Goal: Information Seeking & Learning: Learn about a topic

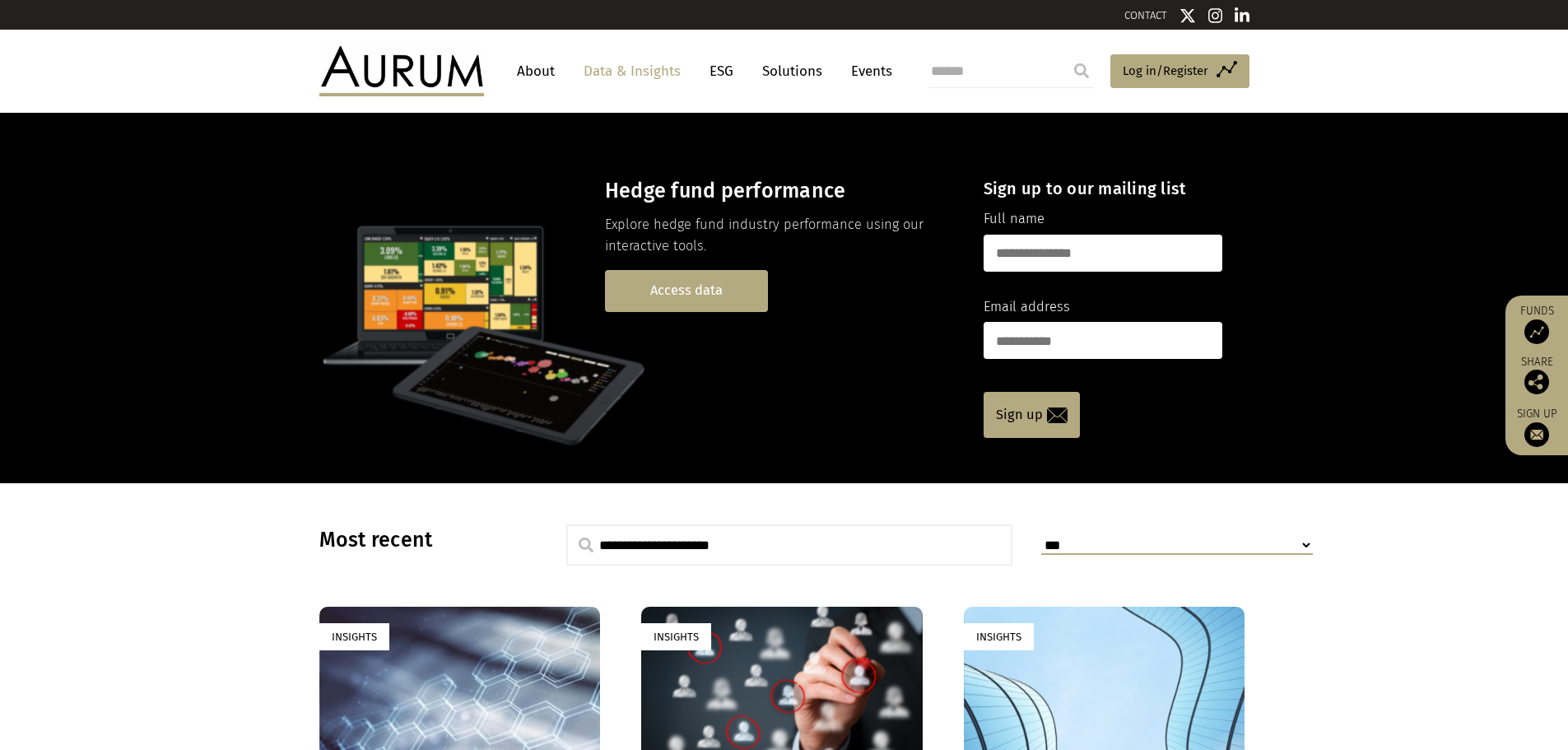
click at [717, 283] on link "Access data" at bounding box center [687, 291] width 163 height 42
